Goal: Information Seeking & Learning: Learn about a topic

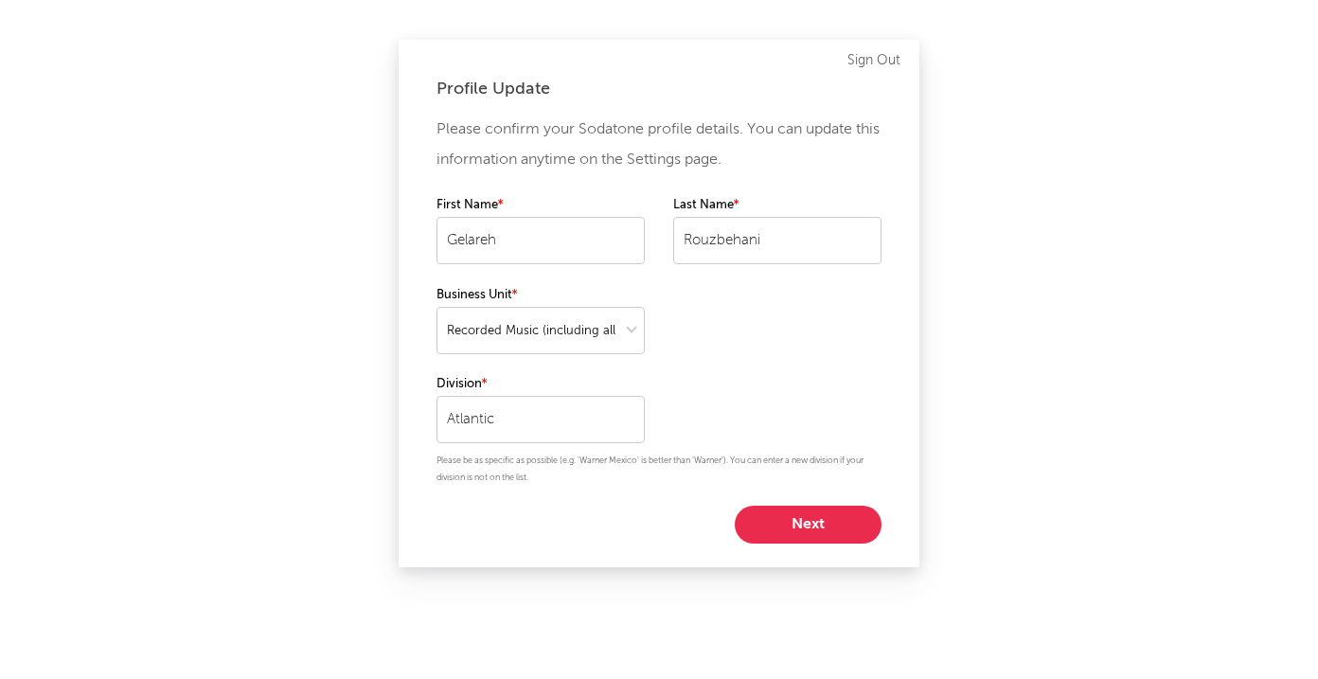
select select "recorded_music"
click at [810, 516] on button "Next" at bounding box center [808, 525] width 147 height 38
select select "director_vp"
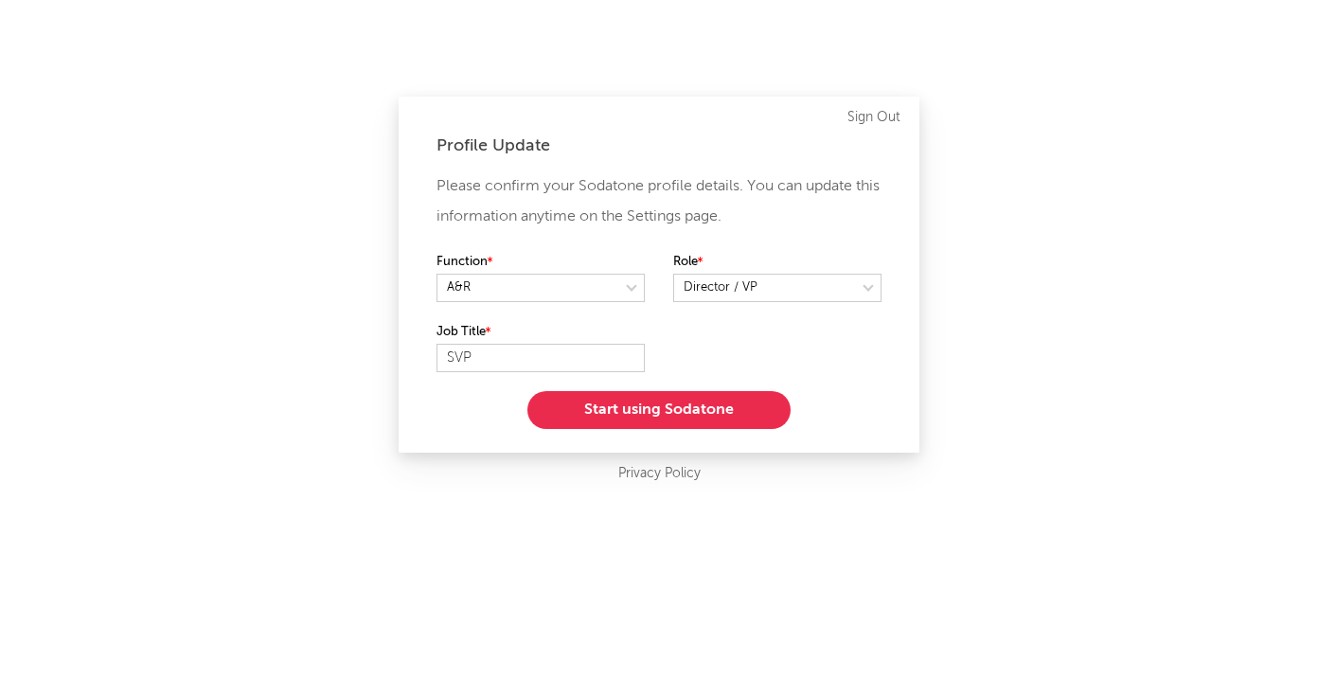
click at [678, 406] on button "Start using Sodatone" at bounding box center [658, 410] width 263 height 38
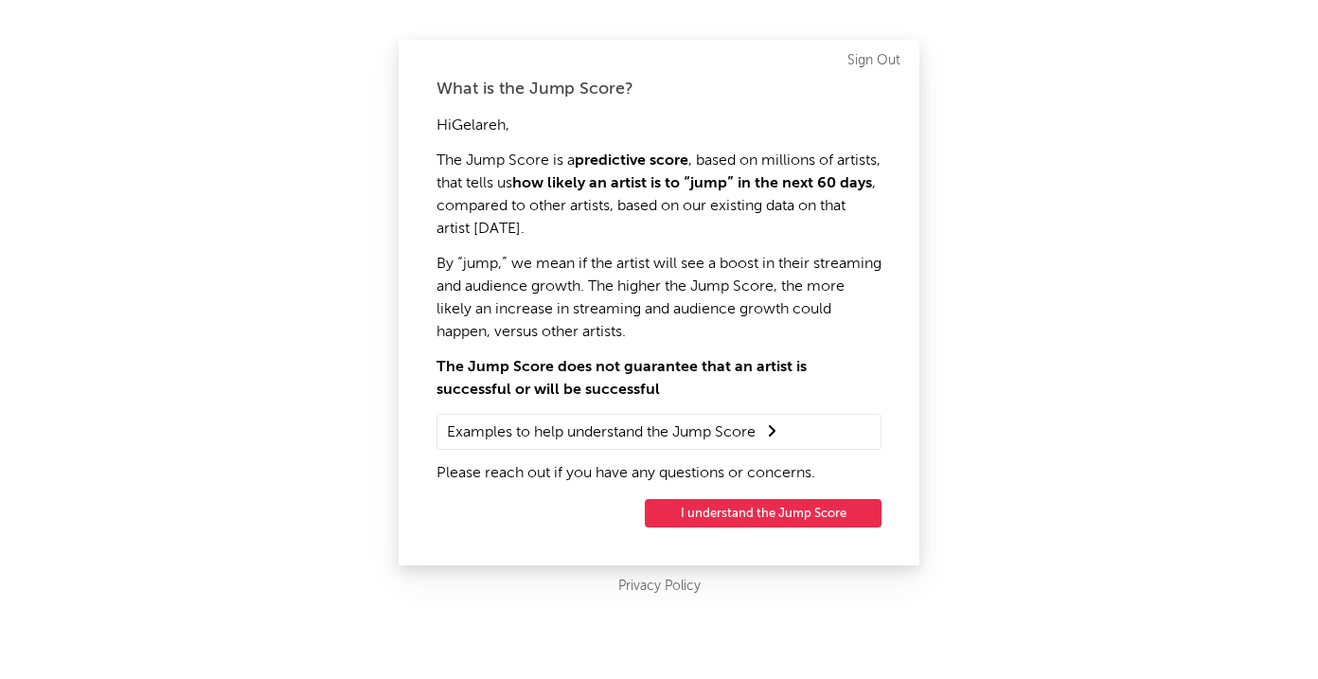
click at [734, 510] on button "I understand the Jump Score" at bounding box center [763, 513] width 237 height 28
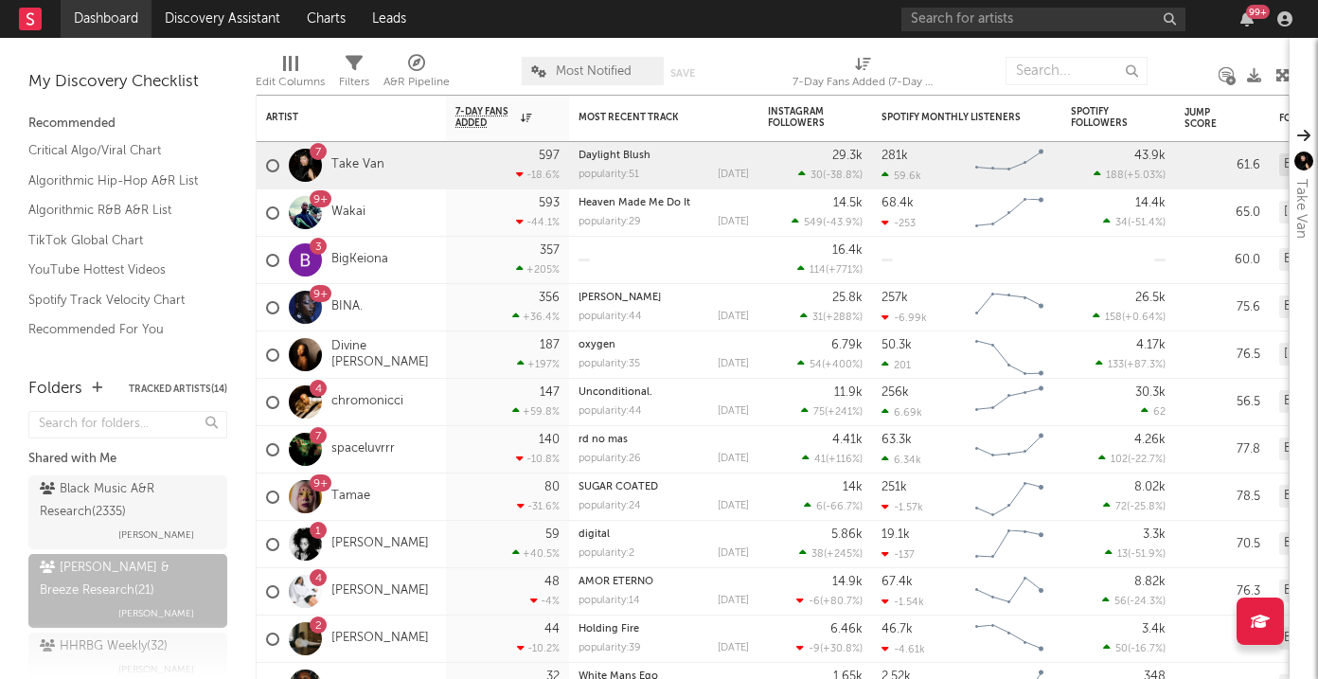
click at [115, 19] on link "Dashboard" at bounding box center [106, 19] width 91 height 38
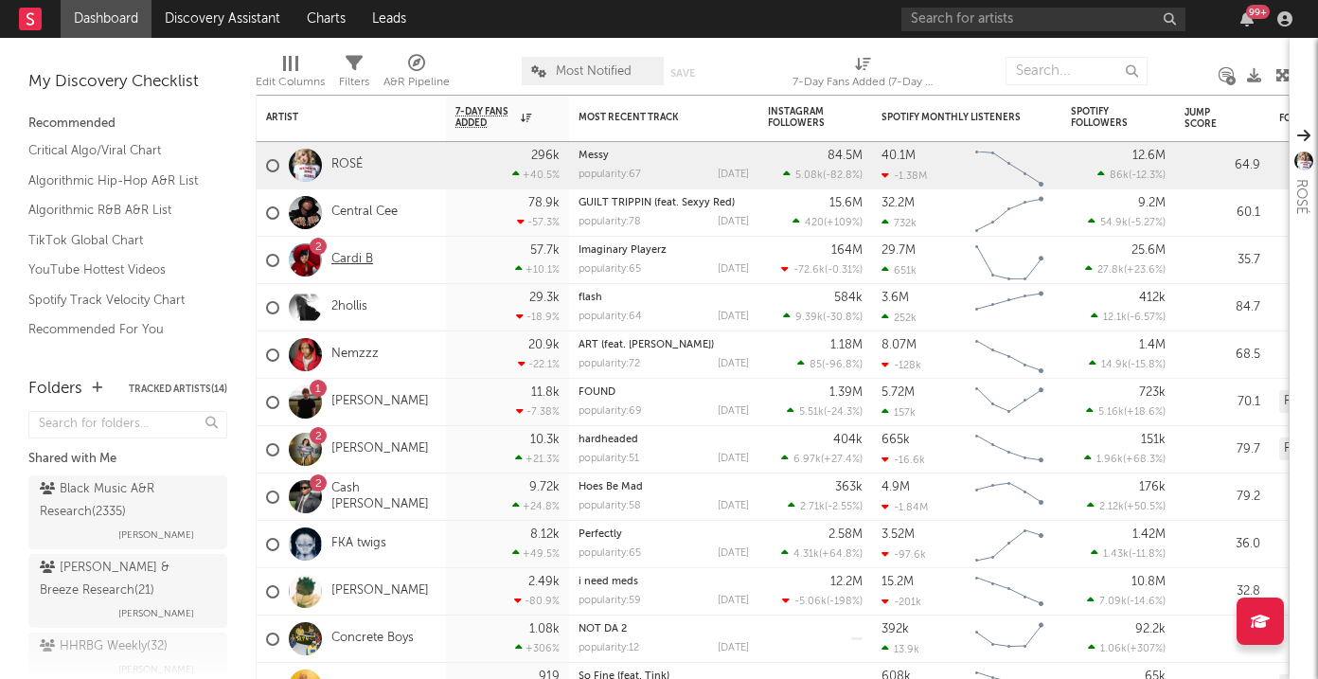
click at [356, 259] on link "Cardi B" at bounding box center [352, 260] width 42 height 16
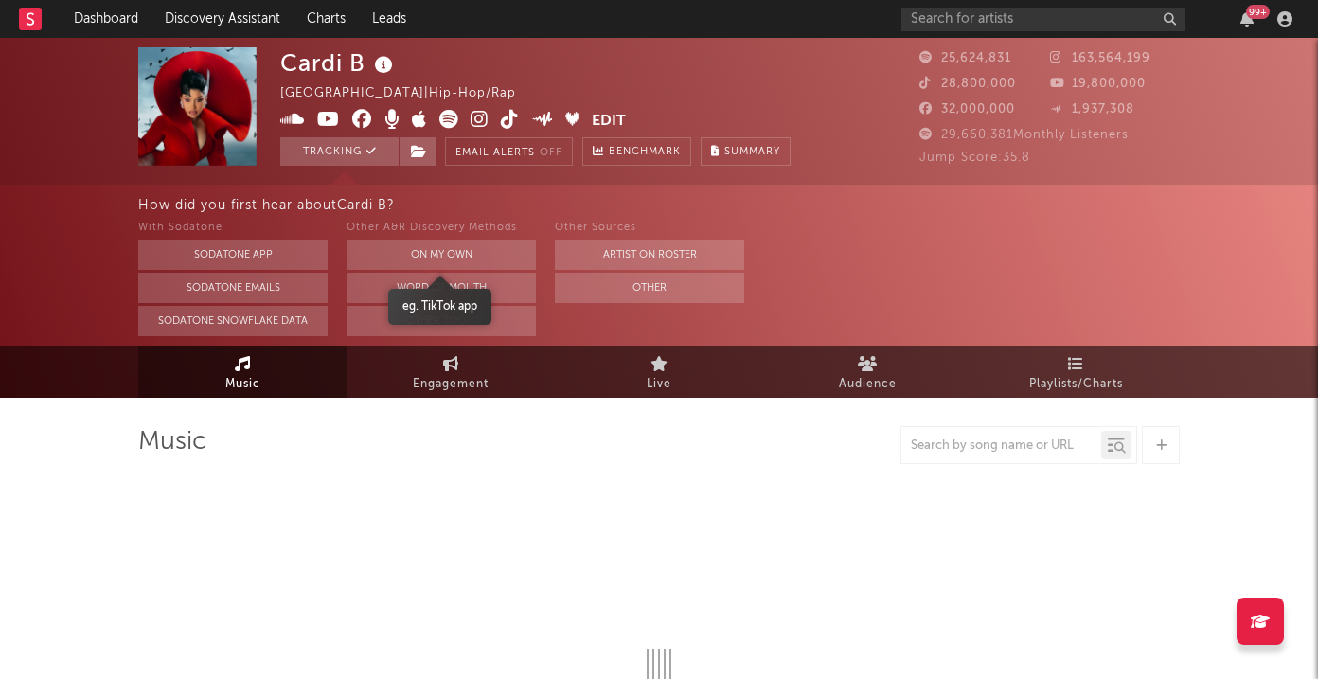
select select "6m"
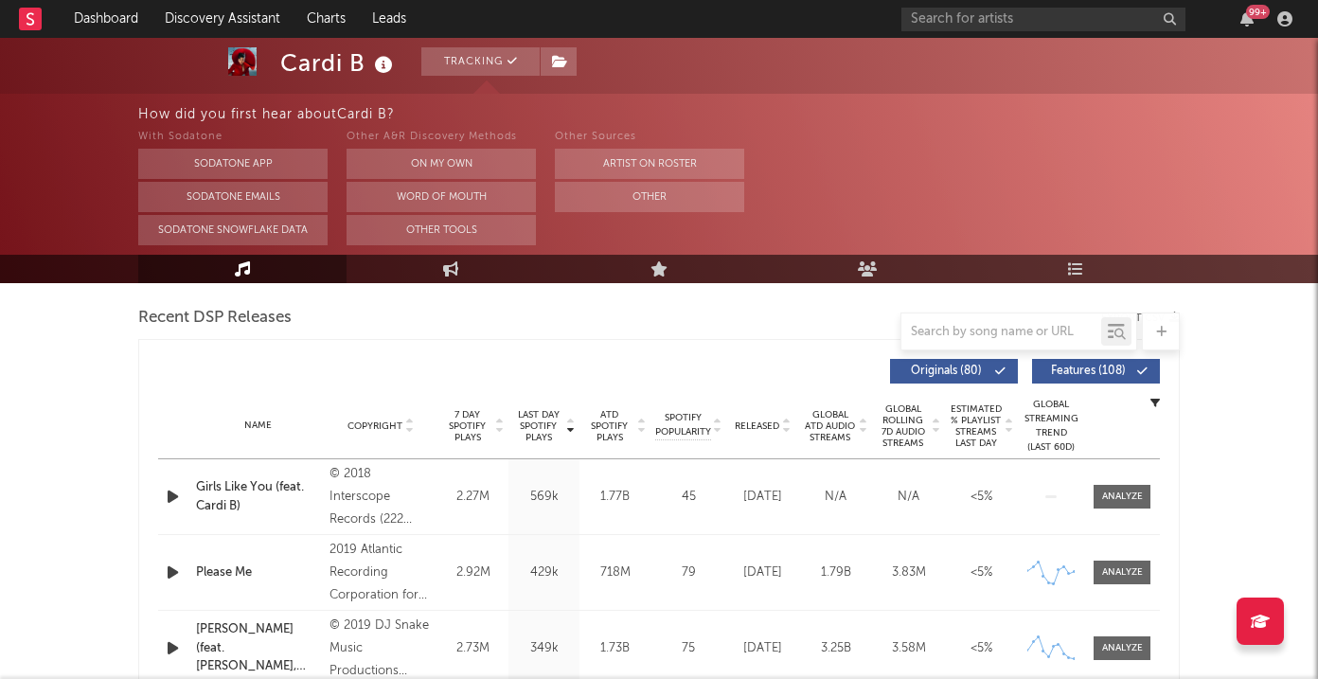
scroll to position [656, 0]
click at [1009, 329] on input "text" at bounding box center [1002, 332] width 200 height 15
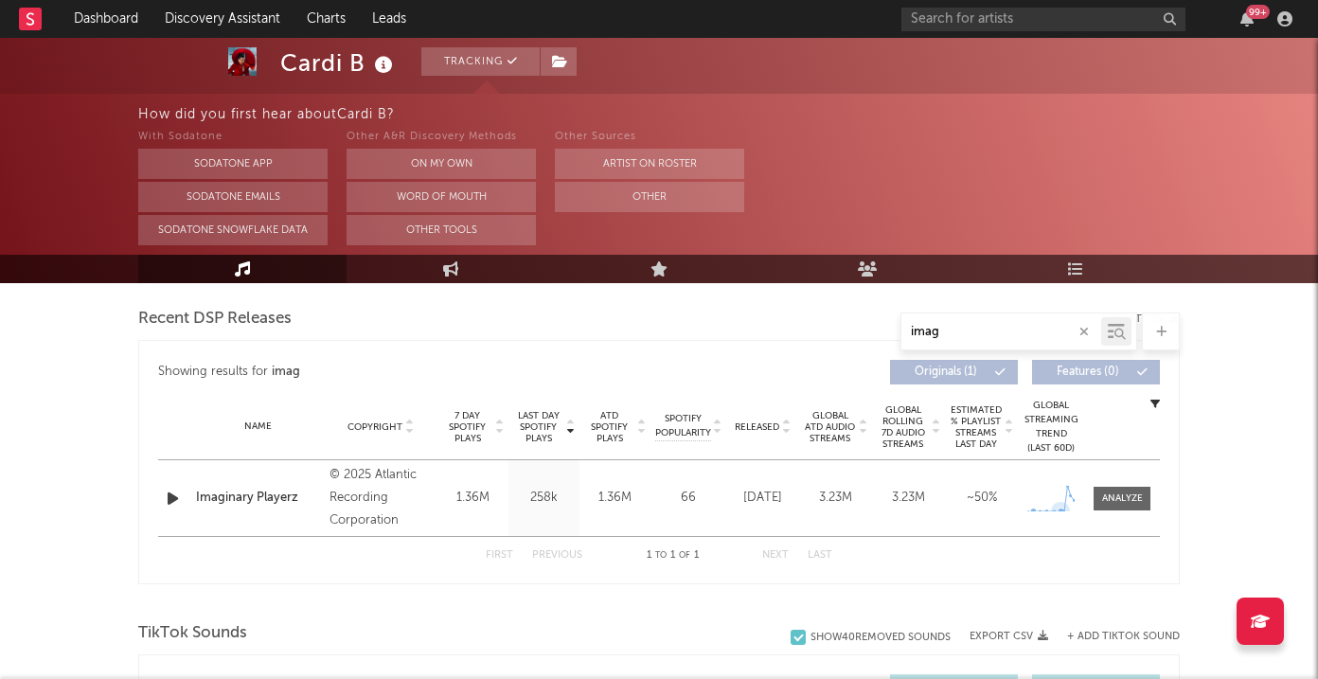
click at [1063, 502] on icon at bounding box center [1060, 511] width 19 height 19
type input "imag"
click at [1114, 503] on div at bounding box center [1122, 498] width 41 height 14
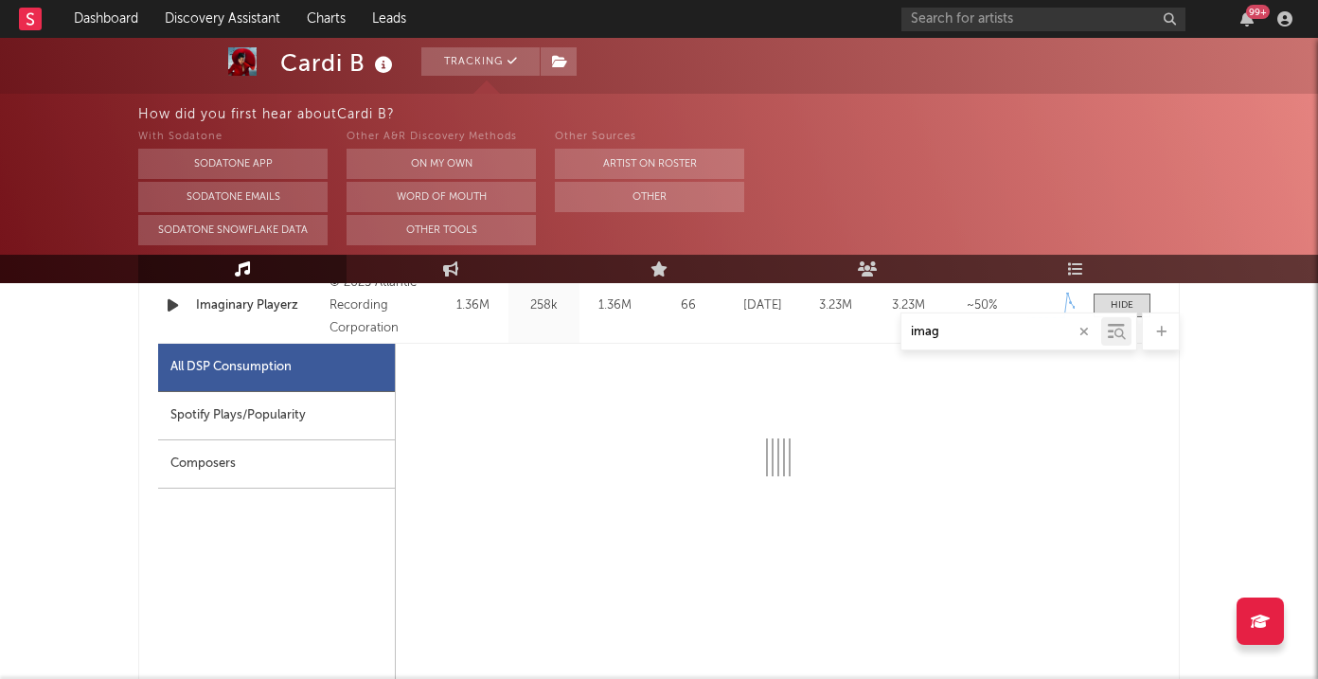
select select "1w"
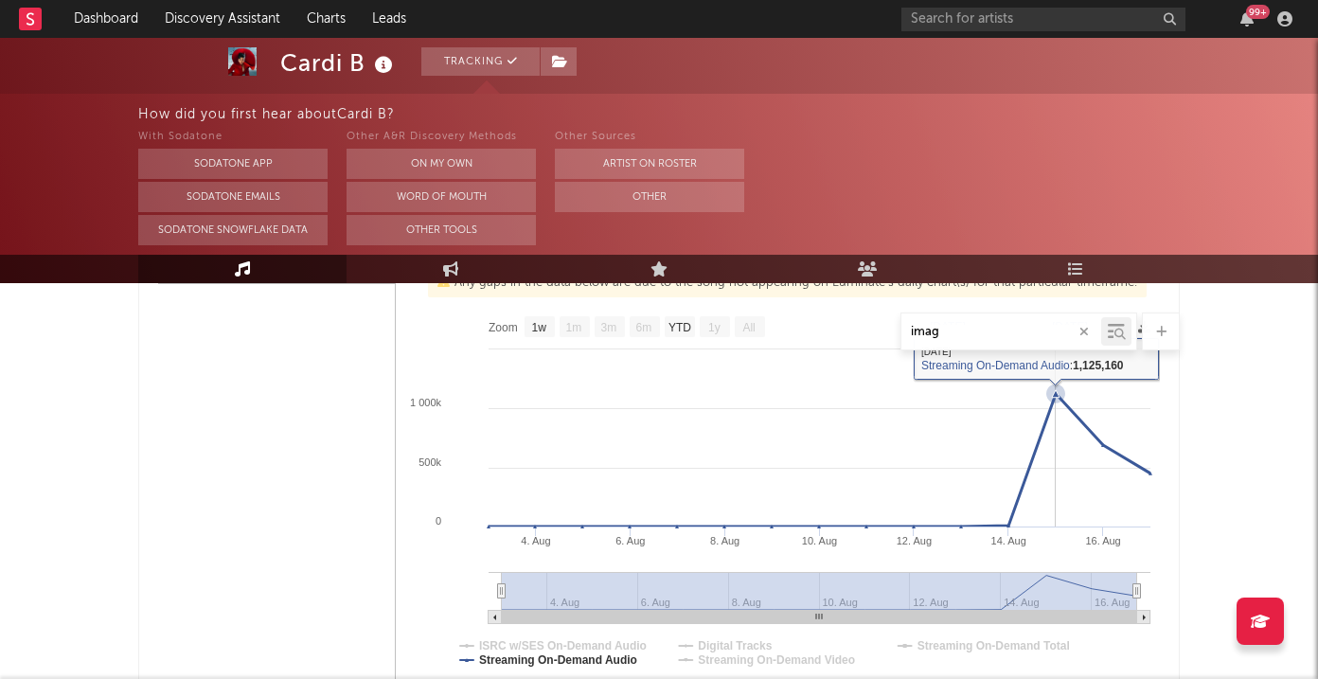
scroll to position [1066, 0]
